Goal: Entertainment & Leisure: Browse casually

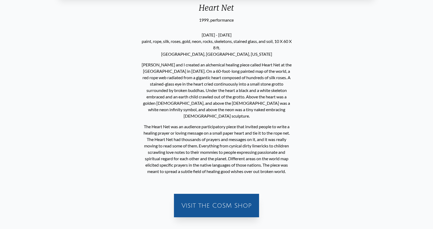
scroll to position [237, 0]
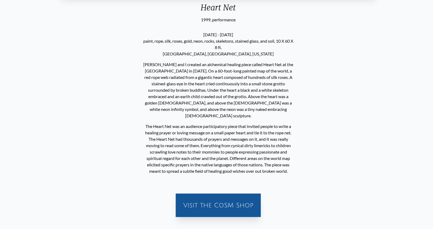
click at [212, 85] on p "Allyson and I created an alchemical healing piece called Heart Net at the Ameri…" at bounding box center [218, 90] width 152 height 62
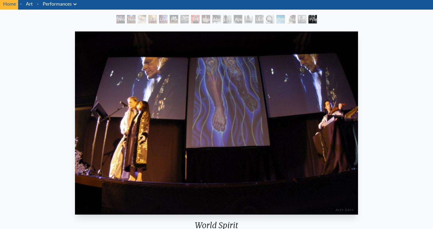
scroll to position [26, 0]
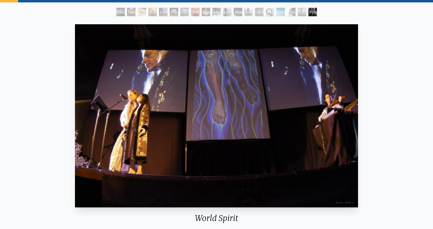
scroll to position [189, 0]
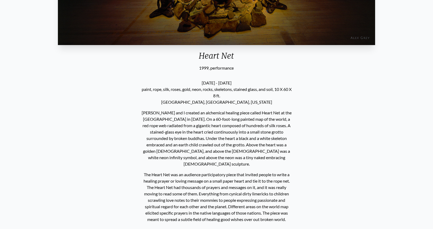
click at [233, 130] on p "Allyson and I created an alchemical healing piece called Heart Net at the Ameri…" at bounding box center [217, 138] width 152 height 62
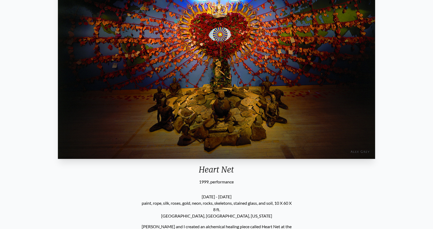
scroll to position [0, 433]
